Goal: Task Accomplishment & Management: Use online tool/utility

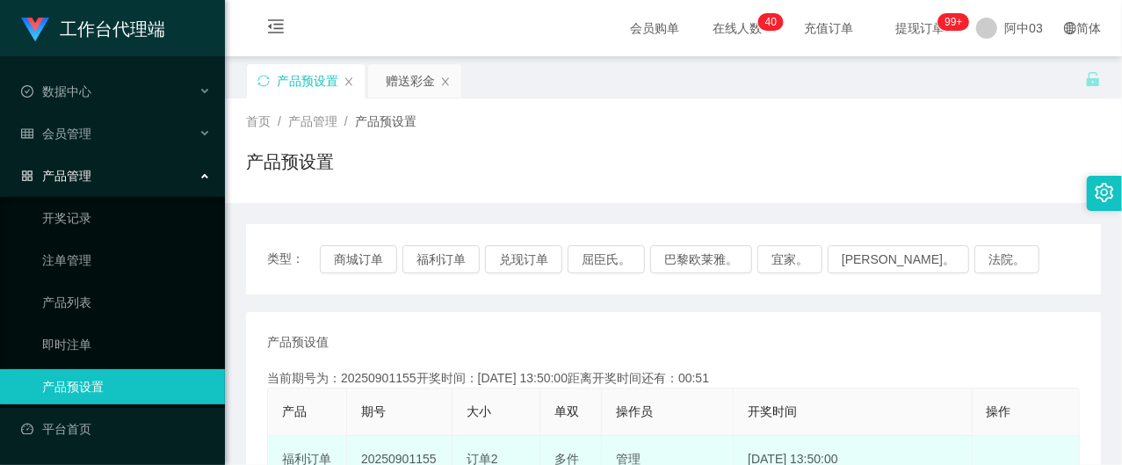
scroll to position [117, 0]
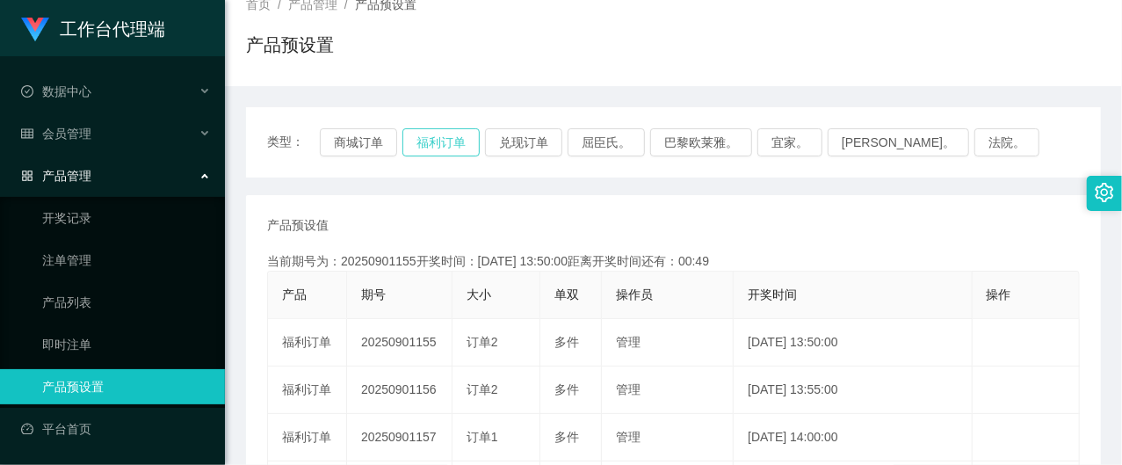
click at [460, 148] on button "福利订单" at bounding box center [440, 142] width 77 height 28
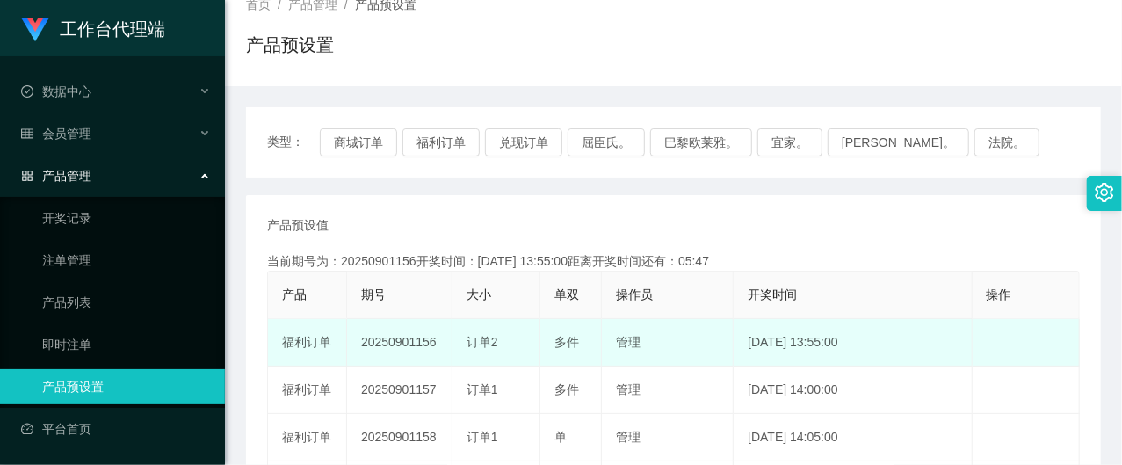
click at [408, 342] on td "20250901156" at bounding box center [399, 342] width 105 height 47
click at [388, 344] on td "20250901156" at bounding box center [399, 342] width 105 height 47
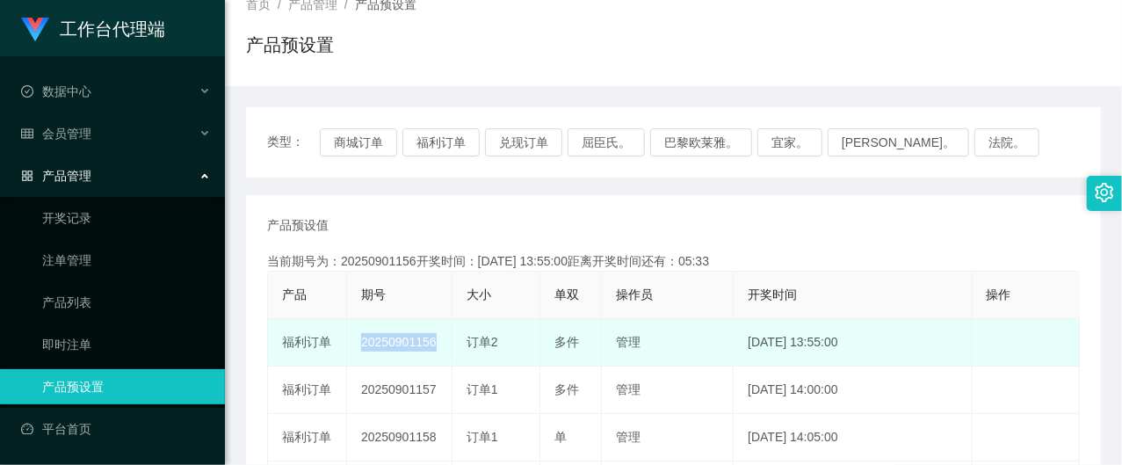
click at [388, 344] on td "20250901156" at bounding box center [399, 342] width 105 height 47
click at [385, 342] on td "20250901156" at bounding box center [399, 342] width 105 height 47
click at [385, 341] on td "20250901156" at bounding box center [399, 342] width 105 height 47
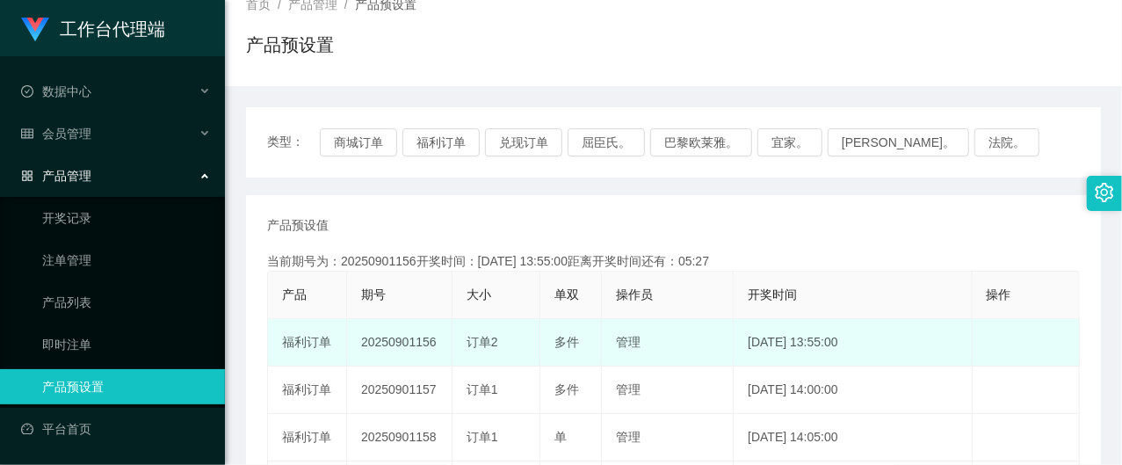
click at [385, 341] on td "20250901156" at bounding box center [399, 342] width 105 height 47
copy td "20250901156"
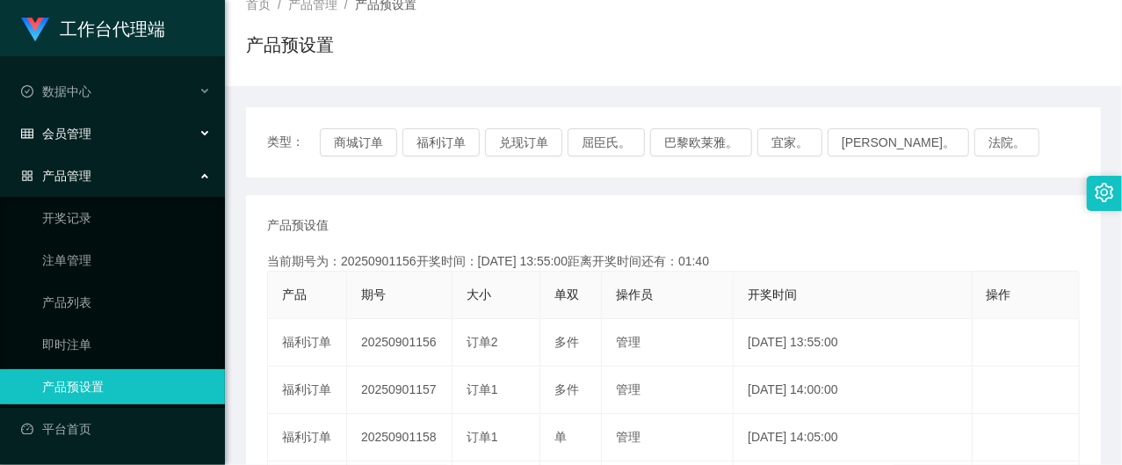
click at [98, 125] on div "会员管理" at bounding box center [112, 133] width 225 height 35
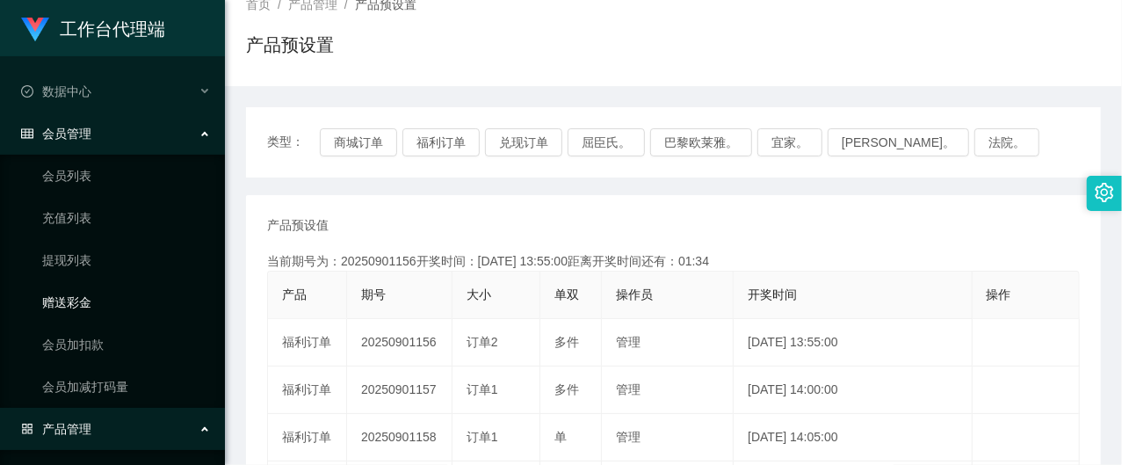
click at [88, 303] on link "赠送彩金" at bounding box center [126, 302] width 169 height 35
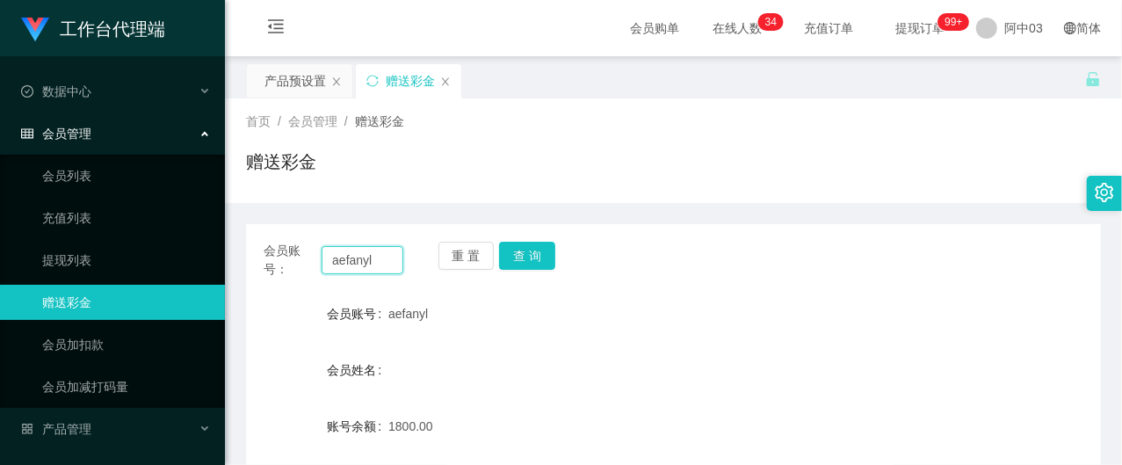
drag, startPoint x: 387, startPoint y: 258, endPoint x: 310, endPoint y: 255, distance: 77.4
click at [311, 256] on div "会员账号： [PERSON_NAME]" at bounding box center [333, 260] width 140 height 37
paste input "kingteh"
type input "kingteh"
click at [534, 260] on button "查 询" at bounding box center [527, 256] width 56 height 28
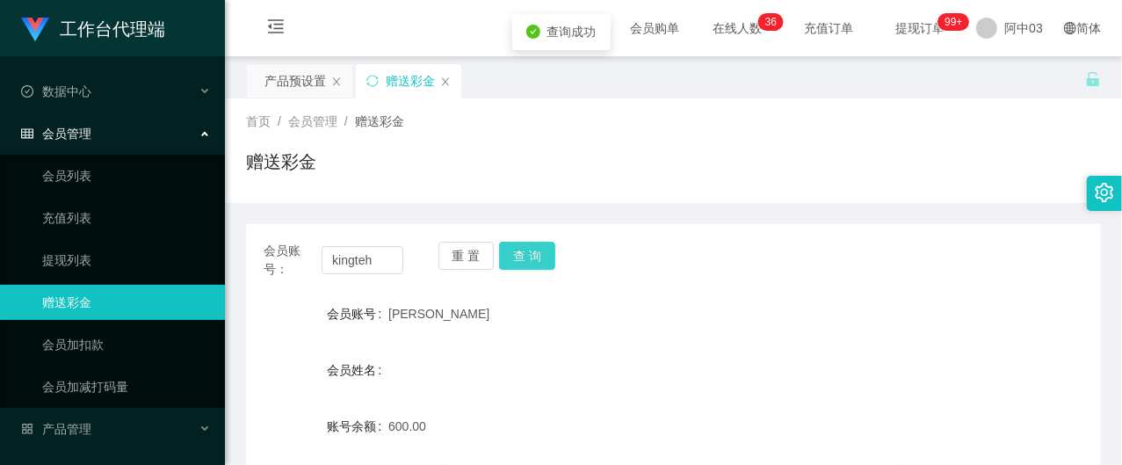
scroll to position [117, 0]
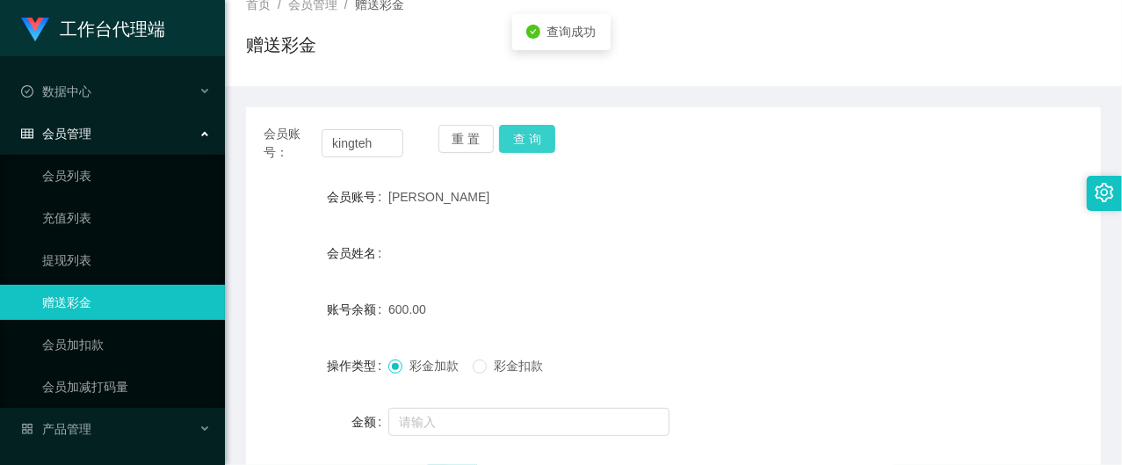
click at [528, 149] on button "查 询" at bounding box center [527, 139] width 56 height 28
click at [528, 149] on body "工作台代理端 数据中心 会员管理 会员列表 充值列表 提现列表 赠送彩金 会员加扣款 会员加减打码量 产品管理 开奖记录 注单管理 产品列表 即时注单 产品预…" at bounding box center [561, 232] width 1122 height 465
